Goal: Transaction & Acquisition: Purchase product/service

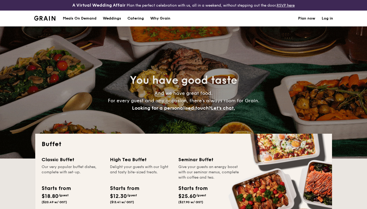
select select
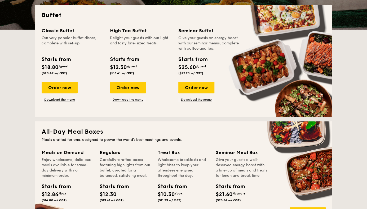
scroll to position [128, 0]
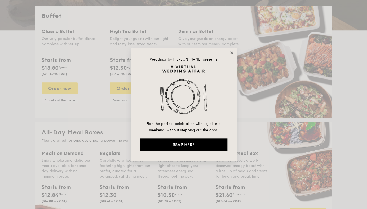
click at [231, 51] on icon at bounding box center [231, 53] width 5 height 5
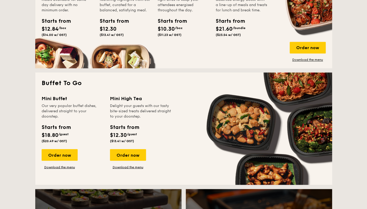
scroll to position [316, 0]
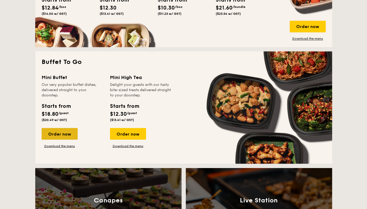
click at [71, 131] on div "Order now" at bounding box center [60, 134] width 36 height 12
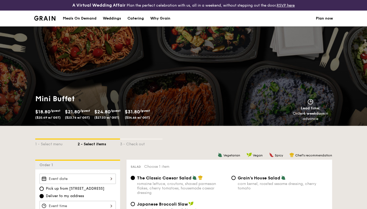
click at [136, 18] on div "Catering" at bounding box center [135, 19] width 16 height 16
select select
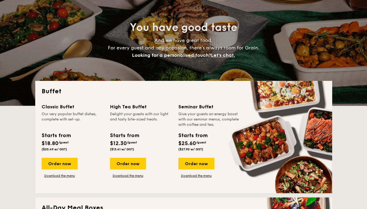
scroll to position [131, 0]
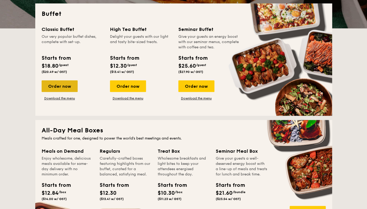
click at [76, 87] on div "Order now" at bounding box center [60, 87] width 36 height 12
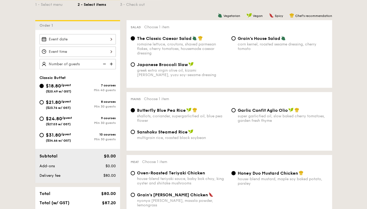
scroll to position [144, 0]
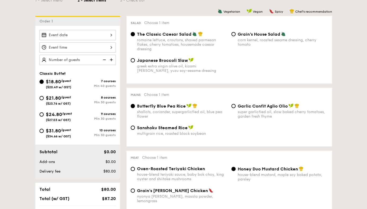
select select
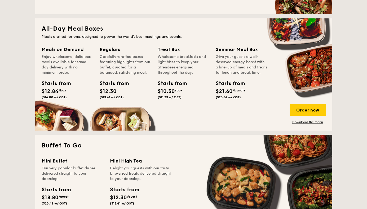
scroll to position [299, 0]
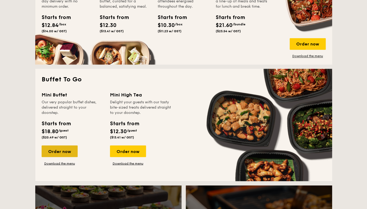
click at [68, 150] on div "Order now" at bounding box center [60, 152] width 36 height 12
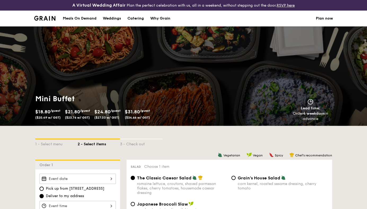
scroll to position [111, 0]
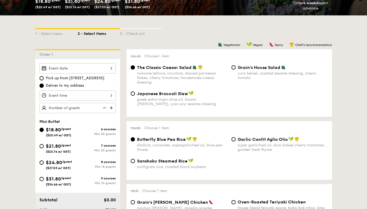
click at [98, 179] on div "9 courses" at bounding box center [97, 179] width 38 height 4
click at [44, 179] on input "$31.80 /guest ($34.66 w/ GST) 9 courses Min 10 guests" at bounding box center [41, 179] width 4 height 4
radio input "true"
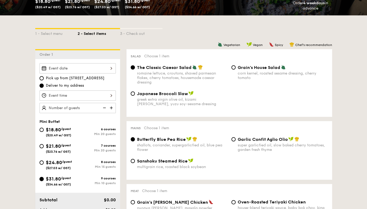
radio input "false"
radio input "true"
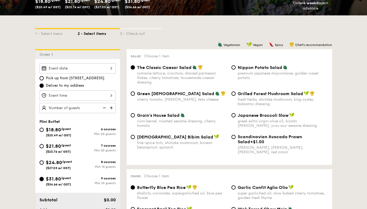
scroll to position [0, 0]
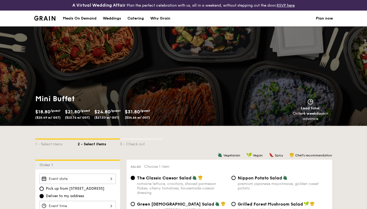
click at [92, 17] on div "Meals On Demand" at bounding box center [80, 19] width 34 height 16
select select
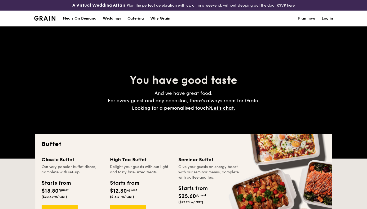
scroll to position [771, 0]
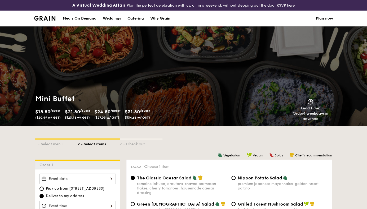
select select
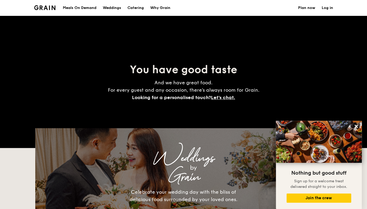
scroll to position [789, 0]
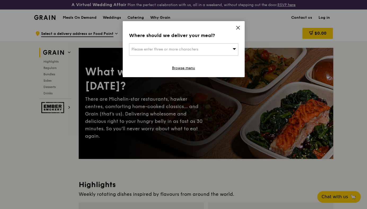
click at [236, 29] on icon at bounding box center [237, 27] width 3 height 3
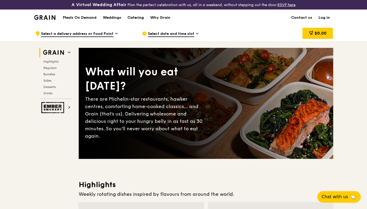
click at [129, 18] on div "Catering" at bounding box center [135, 18] width 16 height 16
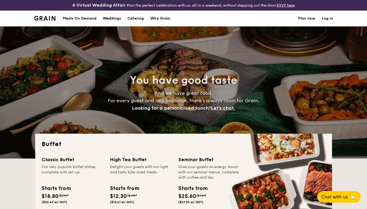
select select
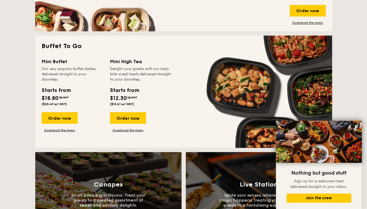
scroll to position [274, 0]
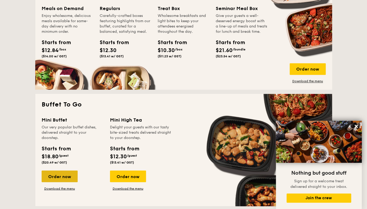
click at [62, 172] on div "Order now" at bounding box center [60, 177] width 36 height 12
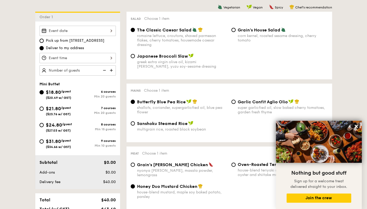
scroll to position [149, 0]
click at [74, 142] on div "$31.80 /guest ($34.66 w/ GST)" at bounding box center [58, 143] width 38 height 11
click at [44, 142] on input "$31.80 /guest ($34.66 w/ GST) 9 courses Min 10 guests" at bounding box center [41, 141] width 4 height 4
radio input "true"
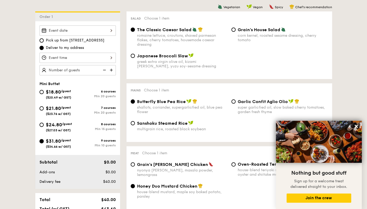
radio input "true"
radio input "false"
radio input "true"
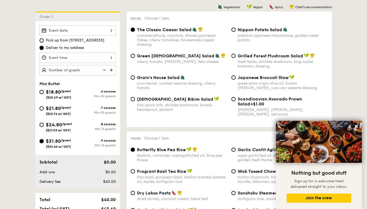
click at [112, 70] on img at bounding box center [112, 70] width 8 height 10
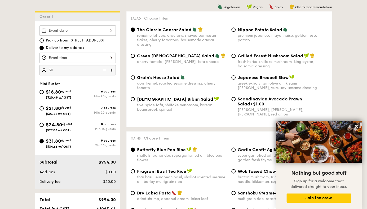
click at [98, 71] on div "30" at bounding box center [77, 70] width 76 height 10
click at [100, 71] on img at bounding box center [104, 70] width 8 height 10
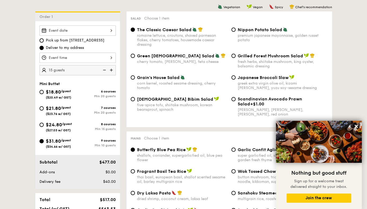
type input "10 guests"
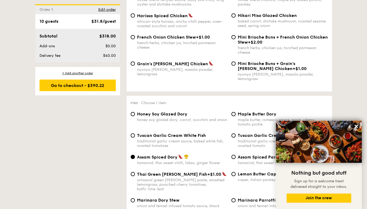
scroll to position [500, 0]
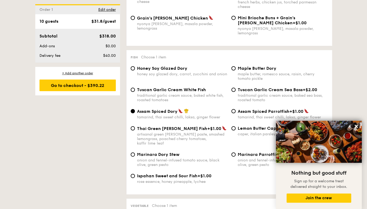
select select
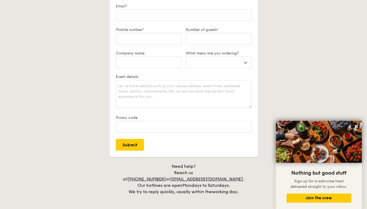
scroll to position [746, 0]
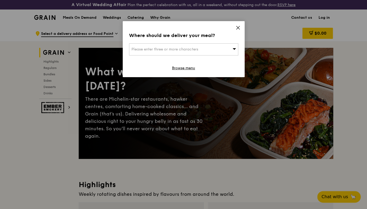
click at [238, 29] on icon at bounding box center [237, 27] width 5 height 5
